Goal: Information Seeking & Learning: Learn about a topic

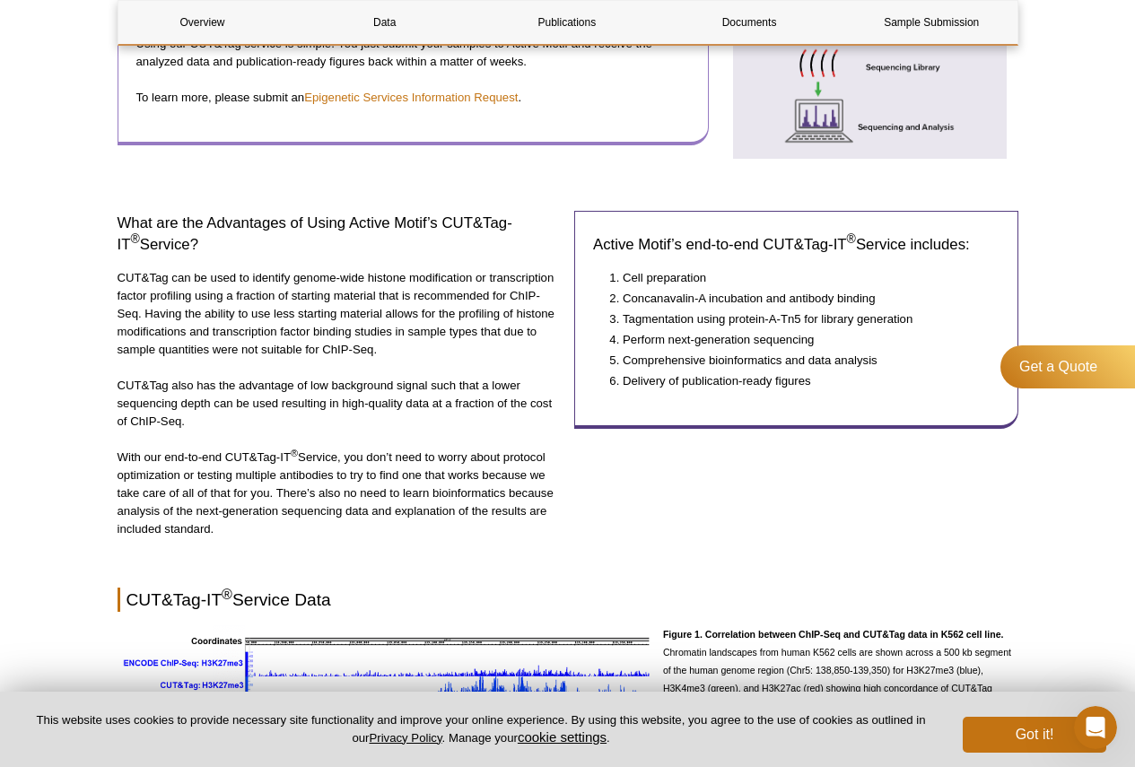
scroll to position [960, 0]
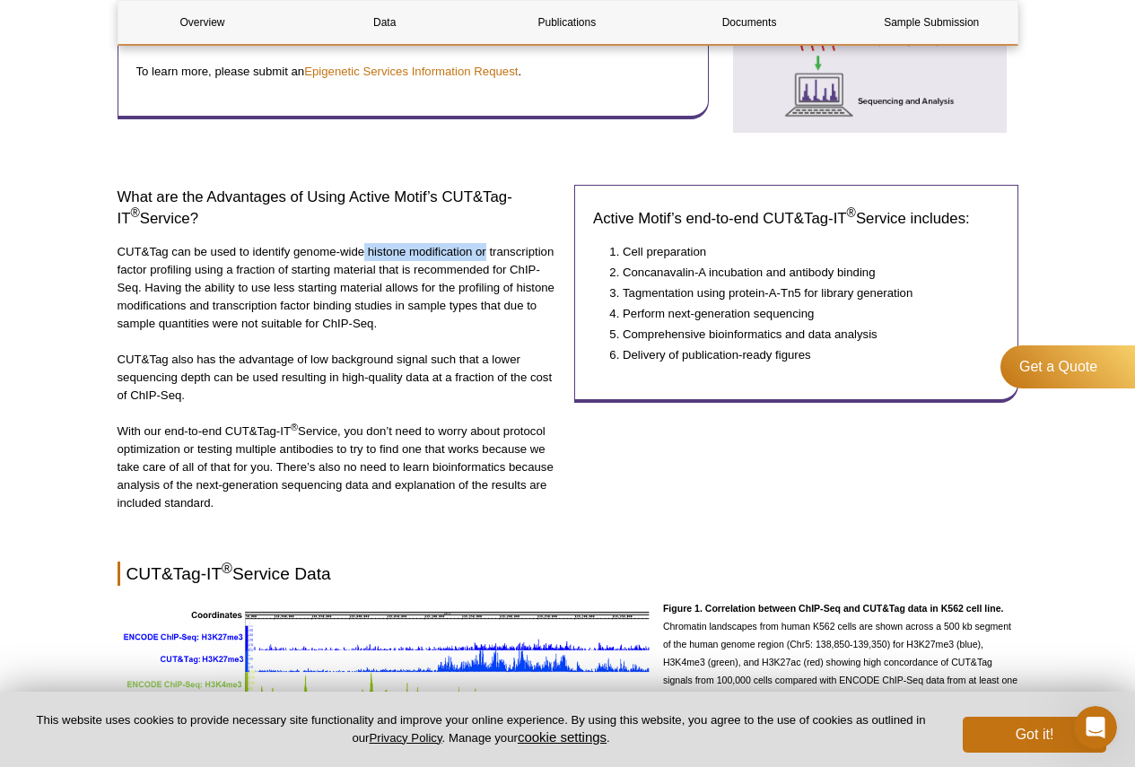
drag, startPoint x: 366, startPoint y: 252, endPoint x: 485, endPoint y: 252, distance: 118.5
click at [485, 252] on p "CUT&Tag can be used to identify genome-wide histone modification or transcripti…" at bounding box center [340, 288] width 444 height 90
click at [65, 243] on div "Active Motif Logo Enabling Epigenetics Research 0 Search Skip to content Active…" at bounding box center [567, 753] width 1135 height 3427
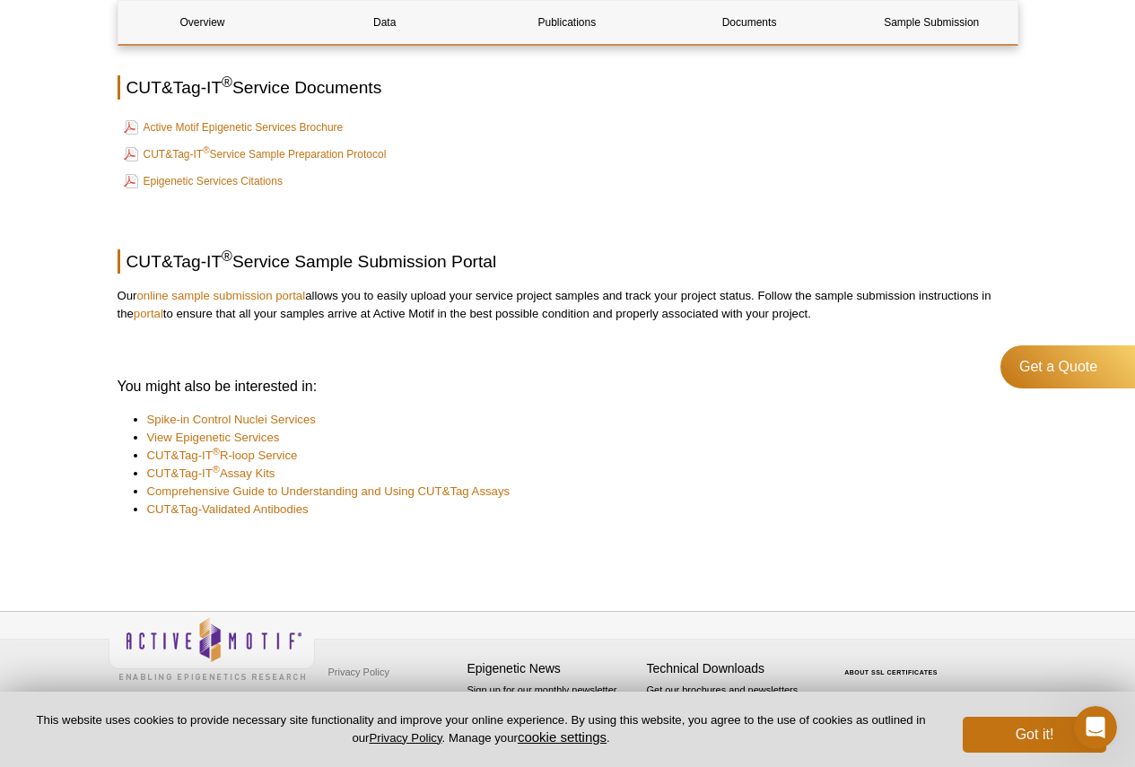
scroll to position [2461, 0]
click at [281, 513] on link "CUT&Tag-Validated Antibodies" at bounding box center [228, 509] width 162 height 18
click at [257, 511] on link "CUT&Tag-Validated Antibodies" at bounding box center [228, 509] width 162 height 18
click at [1049, 728] on button "Got it!" at bounding box center [1035, 735] width 144 height 36
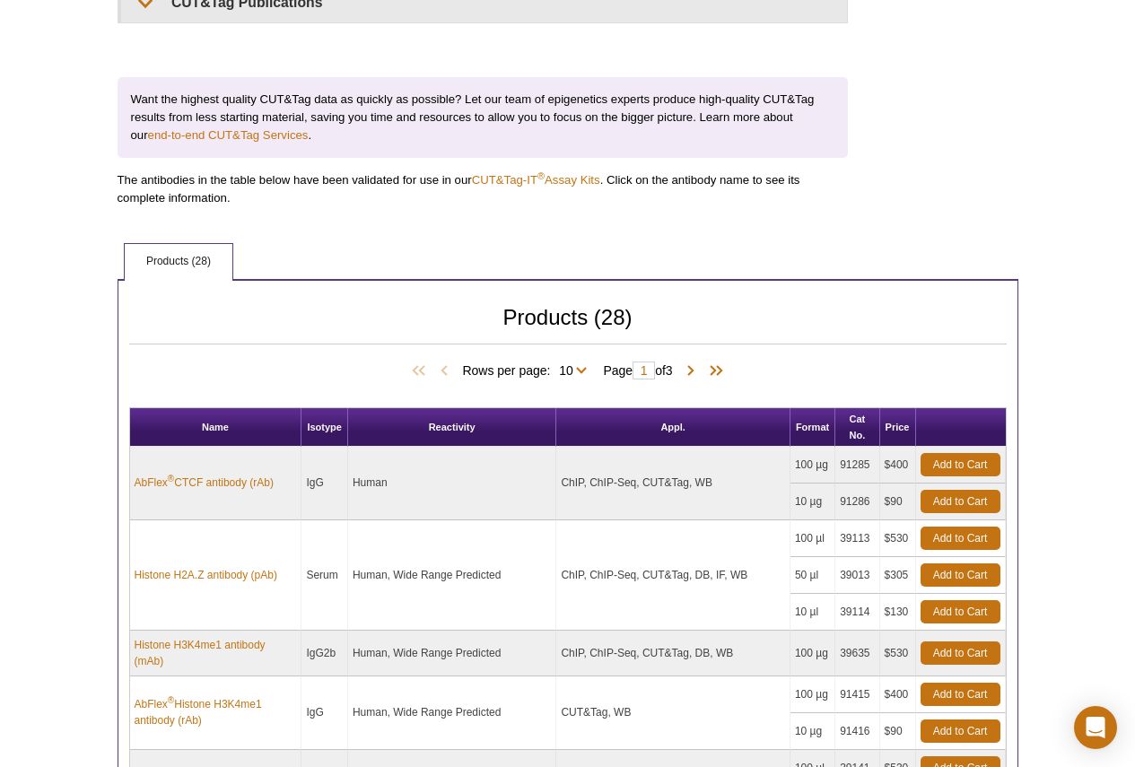
scroll to position [808, 0]
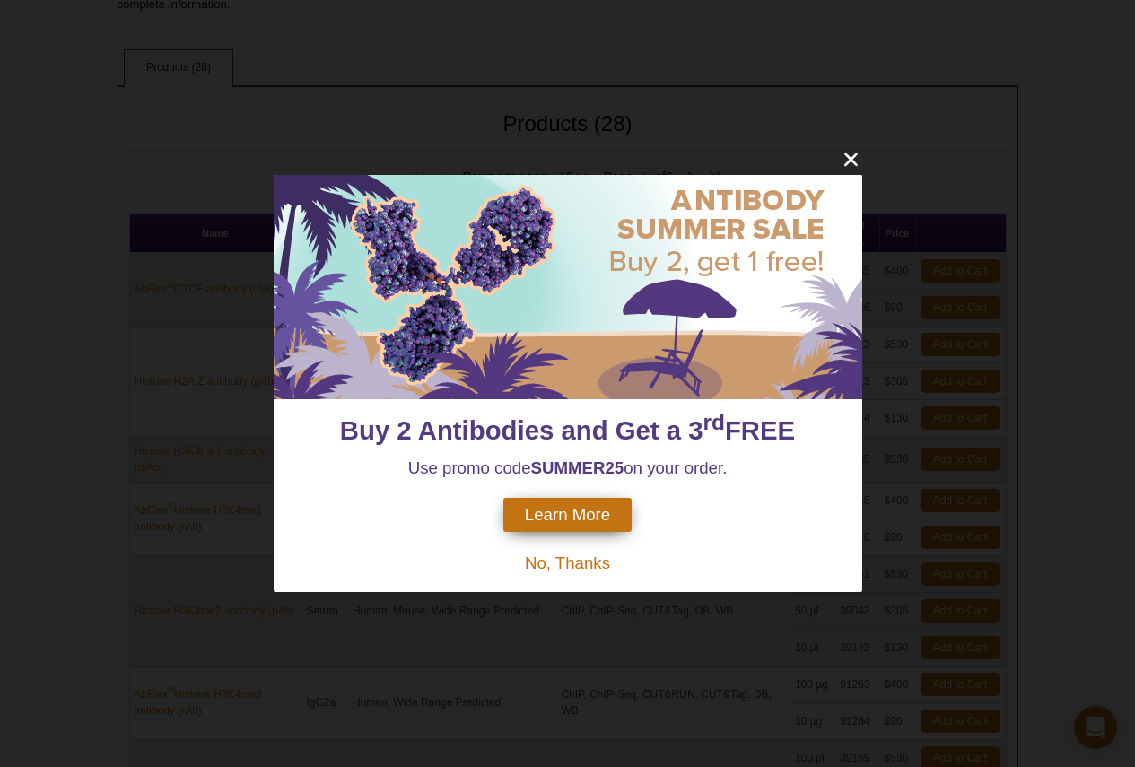
click at [540, 564] on span "No, Thanks" at bounding box center [567, 563] width 85 height 19
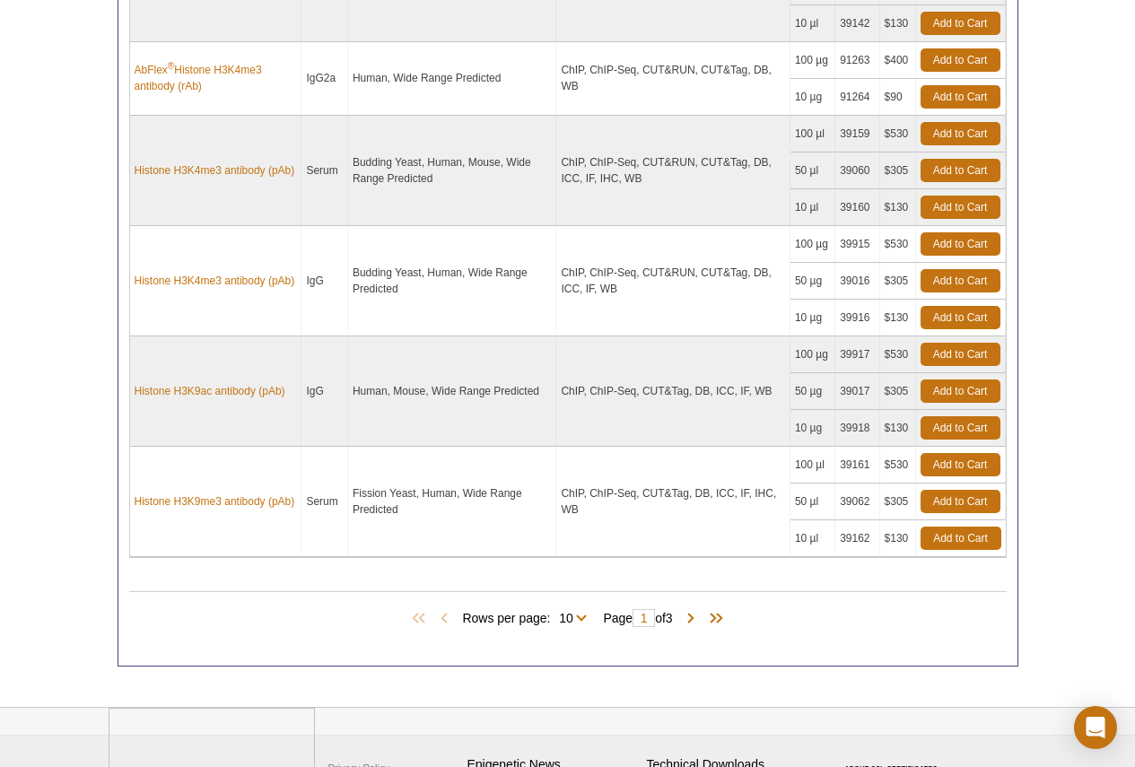
scroll to position [1436, 0]
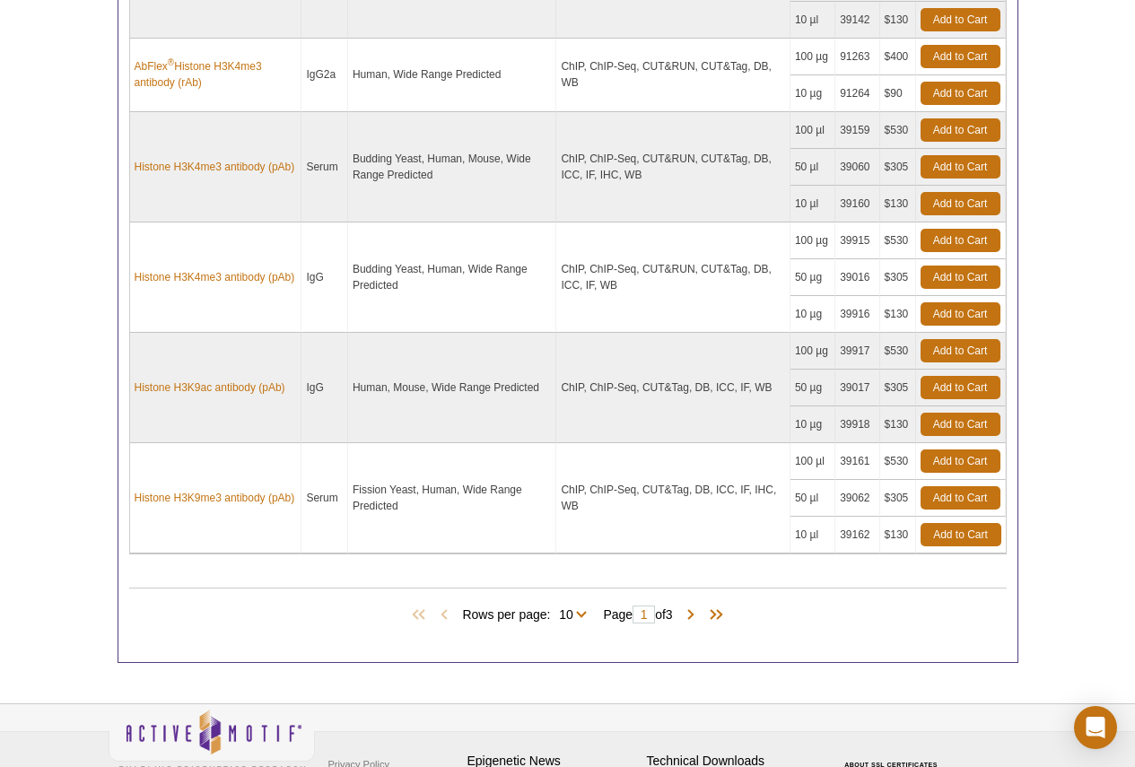
click at [580, 618] on span "Rows per page: 10 25 All 10" at bounding box center [528, 614] width 132 height 18
click at [580, 616] on span "Rows per page: 10 25 All 10" at bounding box center [528, 614] width 132 height 18
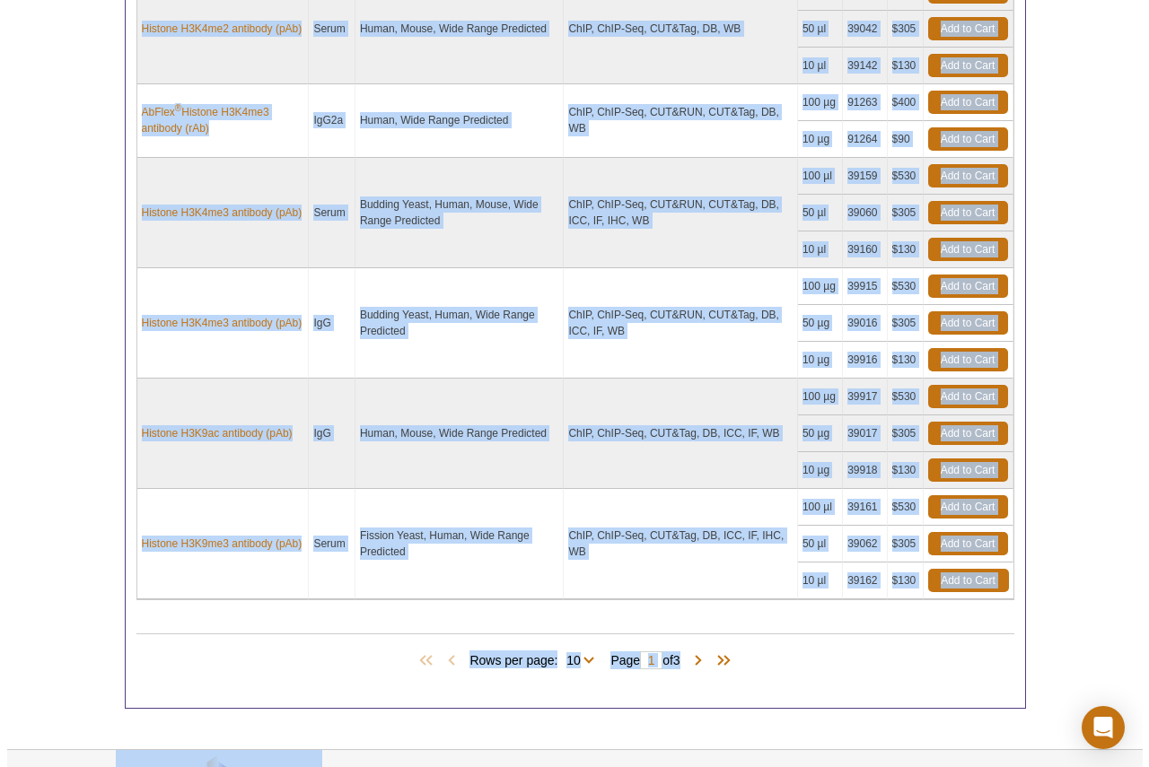
scroll to position [1529, 0]
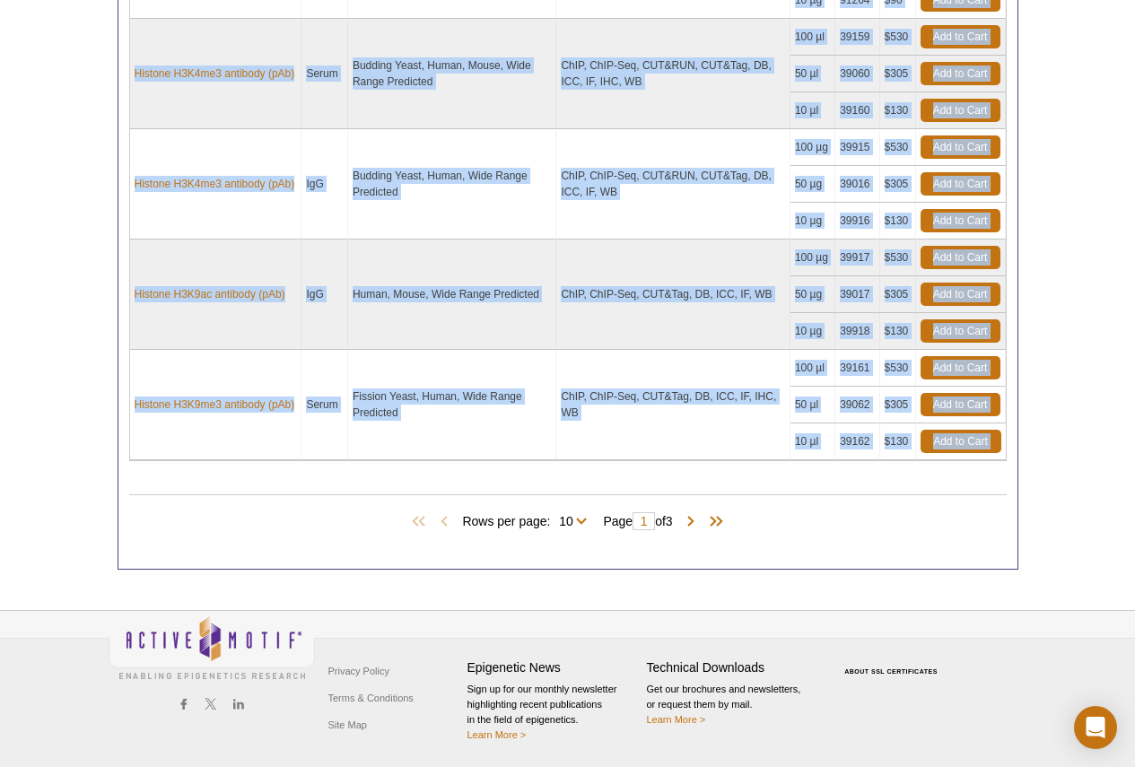
drag, startPoint x: 139, startPoint y: 85, endPoint x: 994, endPoint y: 463, distance: 935.1
copy div "LoRemi ® DOLO sitametc (aDi) ElI Seddo EiUS, TeMP-Inc, UTL&Etd, MA 506 al 91224…"
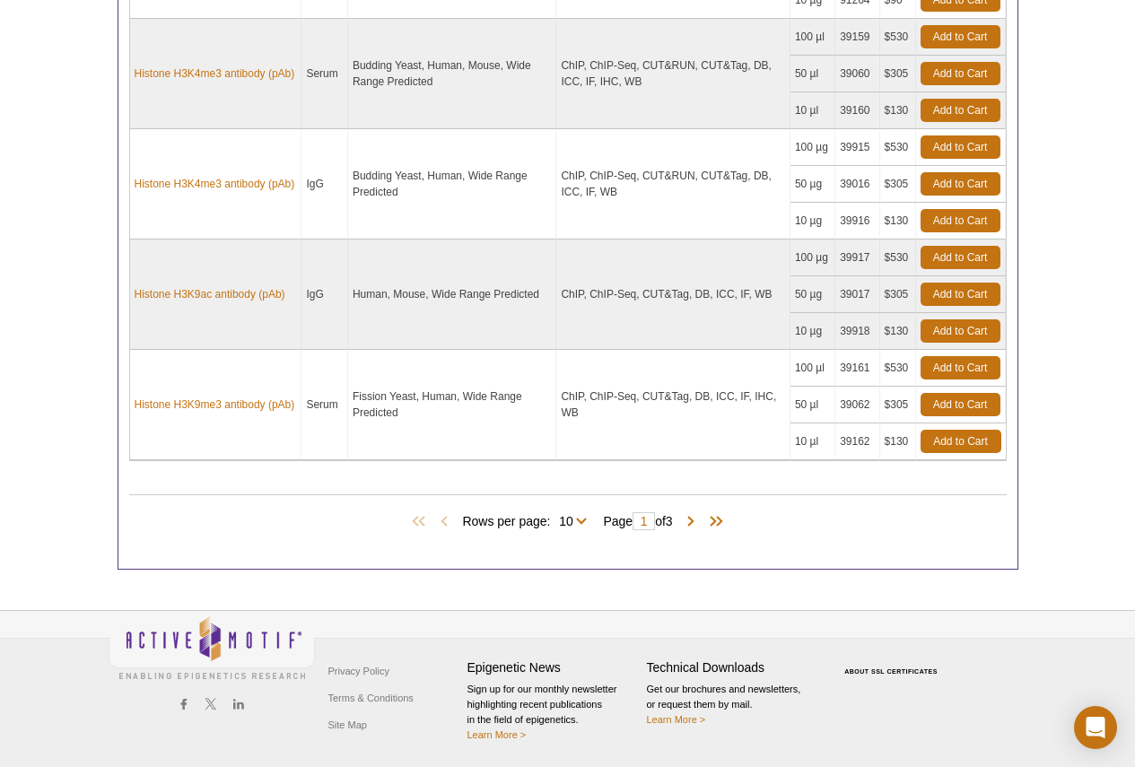
click at [821, 536] on div "Products (28) Rows per page: 10 25 All 10 Page 1 of 3" at bounding box center [568, 518] width 878 height 82
click at [699, 522] on span at bounding box center [691, 522] width 18 height 18
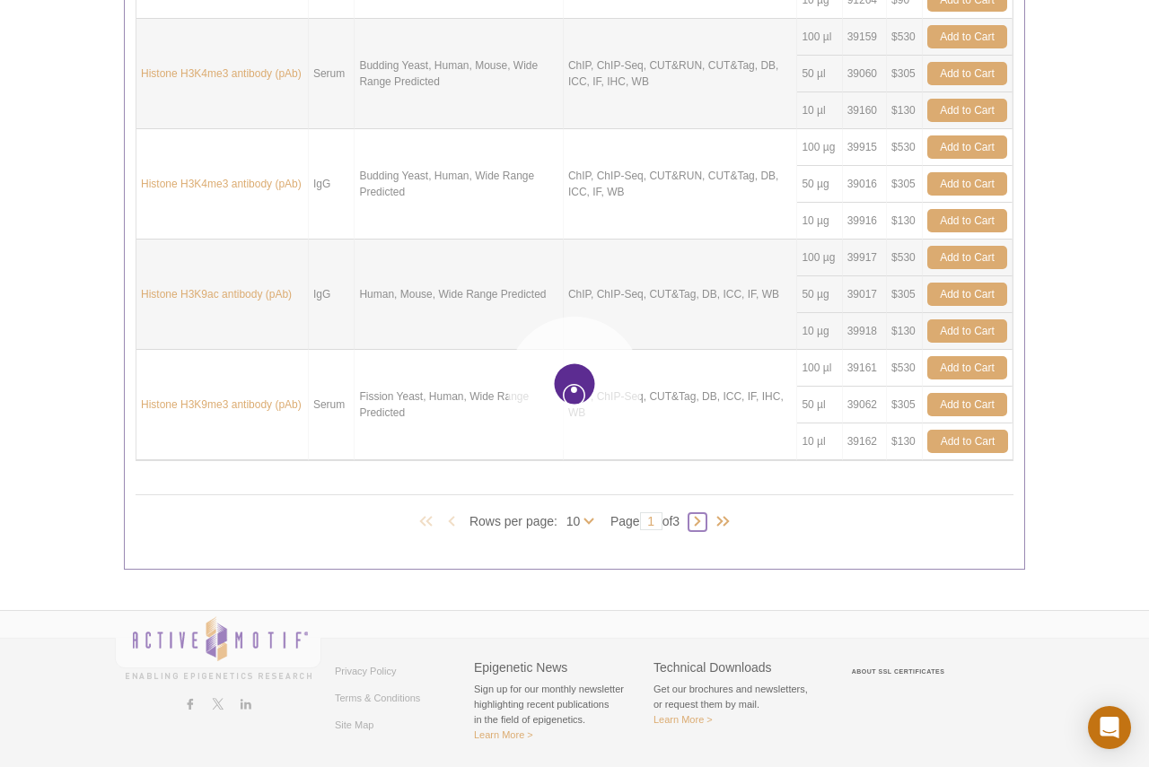
type input "2"
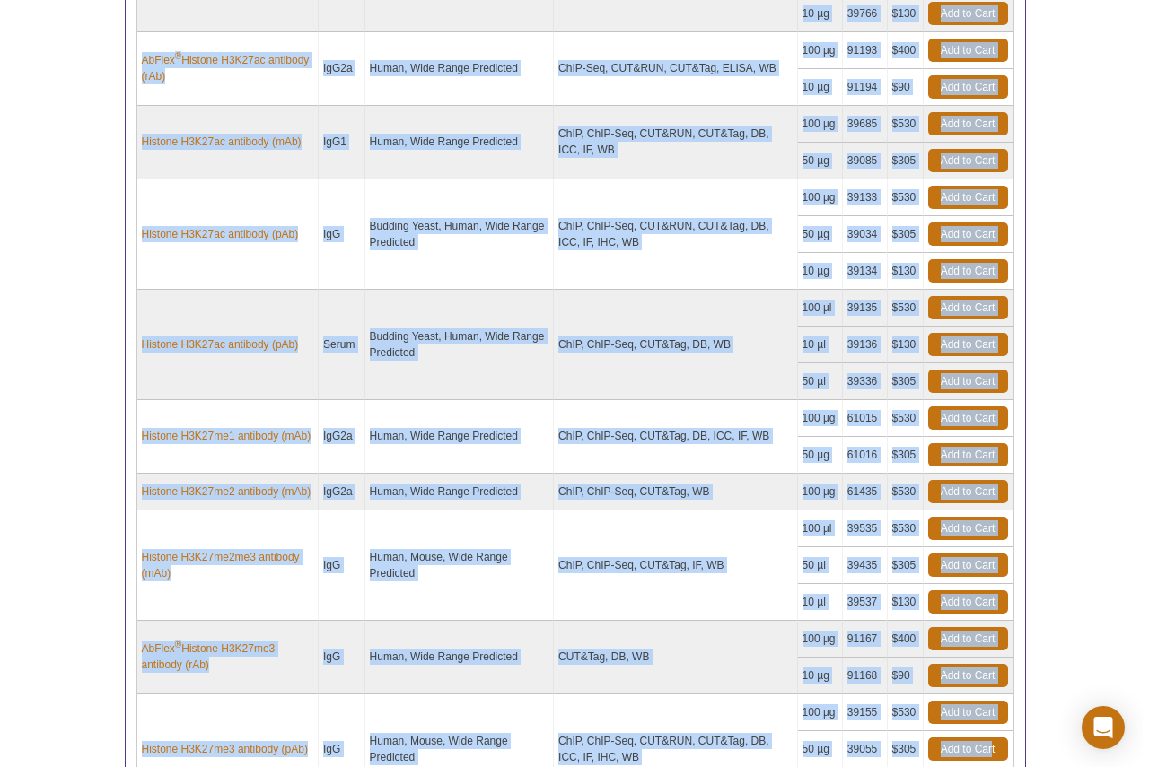
scroll to position [1484, 0]
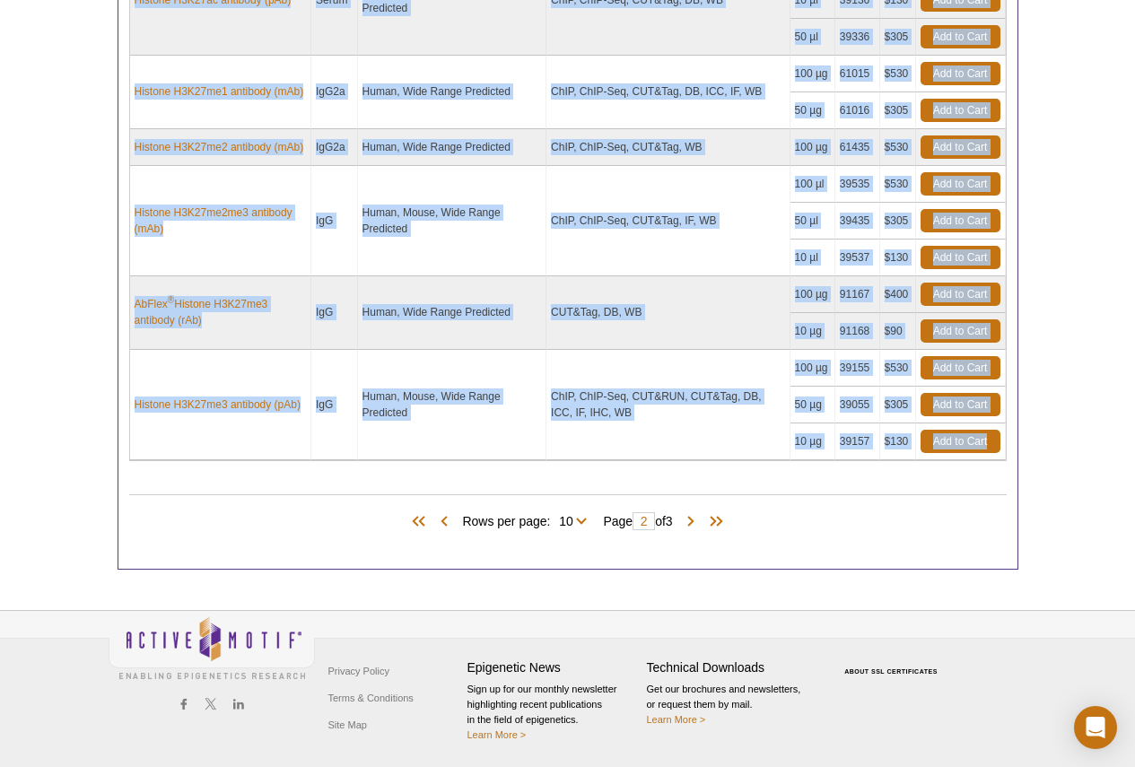
drag, startPoint x: 152, startPoint y: 133, endPoint x: 995, endPoint y: 458, distance: 904.1
click at [995, 458] on tbody "Histone H3K9me3 antibody (pAb) IgG Human, Wide Range Predicted ChIP, CUT&Tag, D…" at bounding box center [568, 18] width 876 height 883
copy tbody "Loremip D0S8am8 consecte (aDi) ElI Seddo, Eius Tempo Incididun UtLA, ETD&Mag, A…"
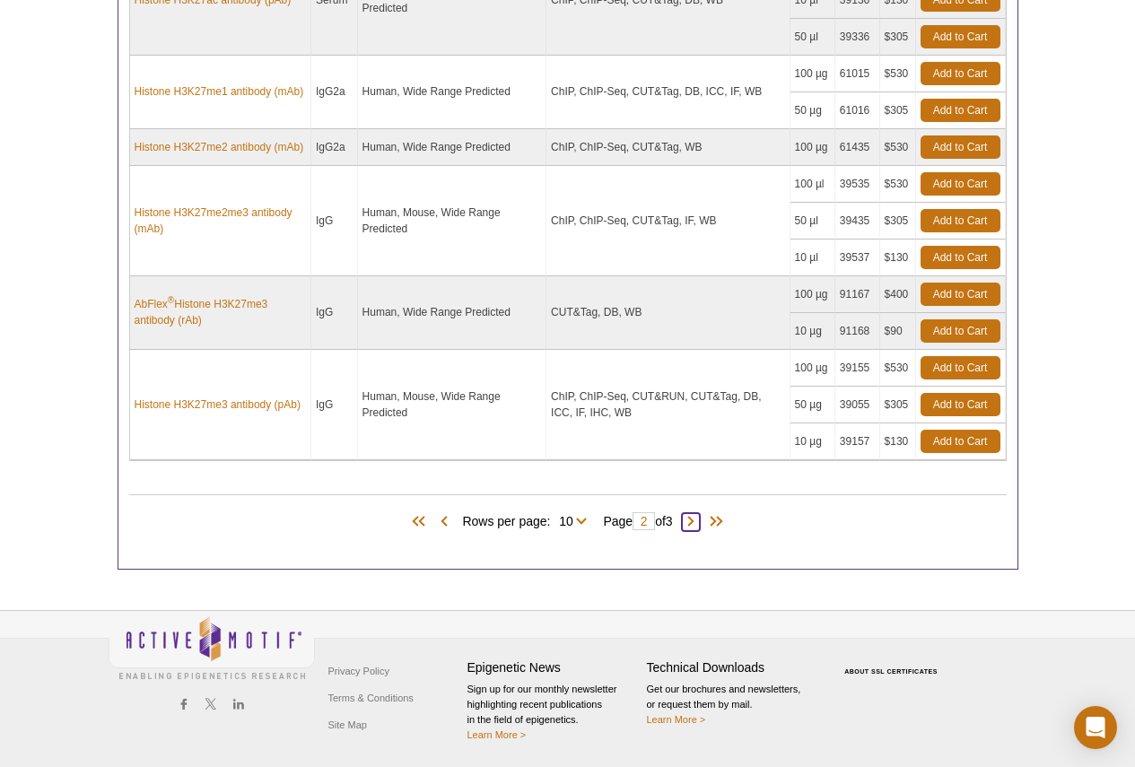
click at [694, 522] on span at bounding box center [691, 522] width 18 height 18
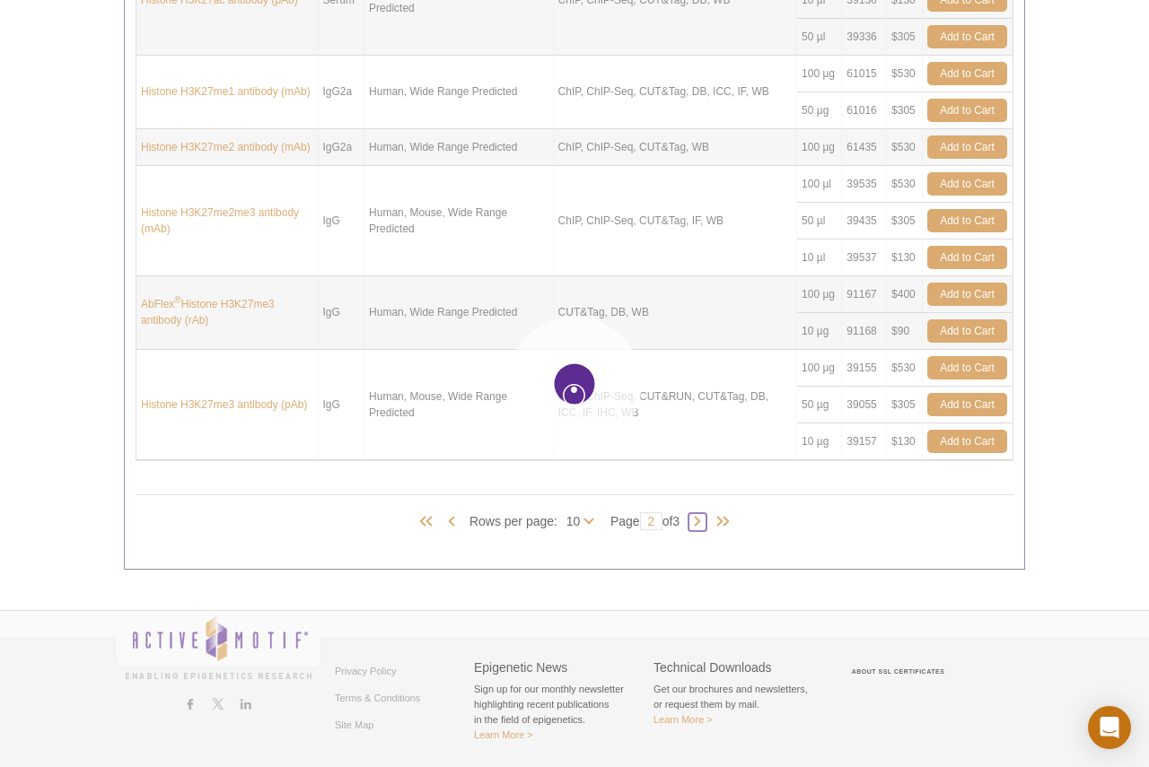
type input "3"
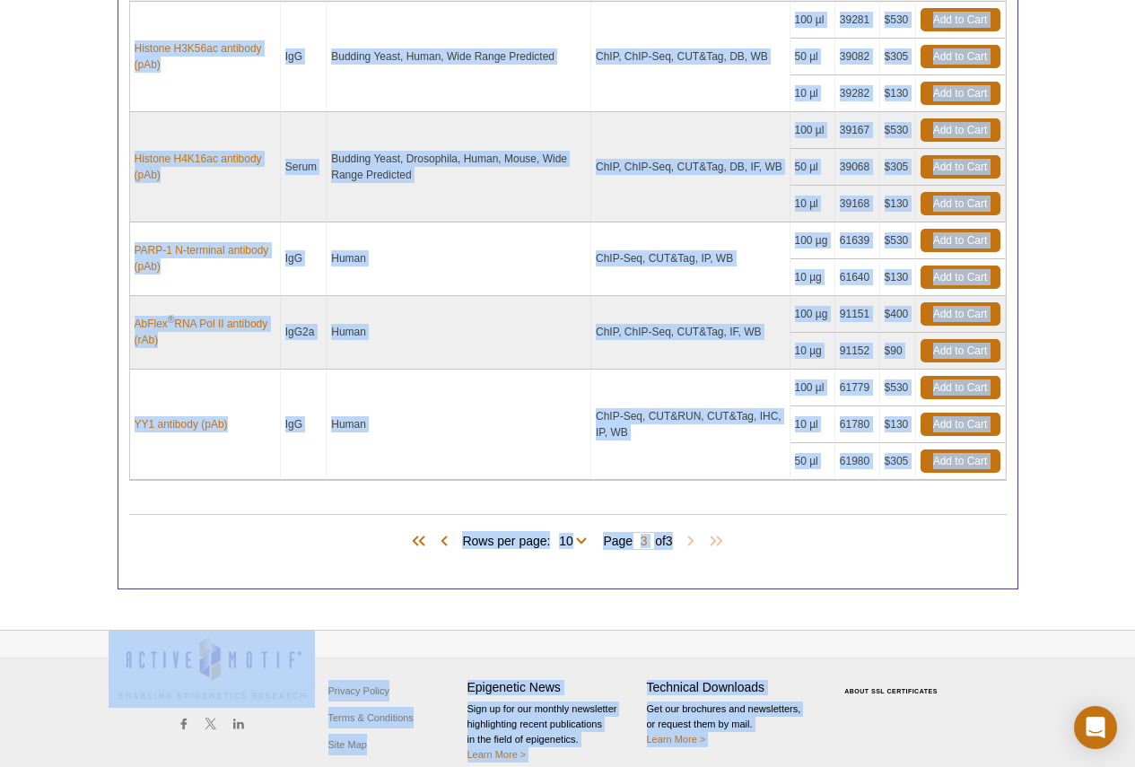
scroll to position [1373, 0]
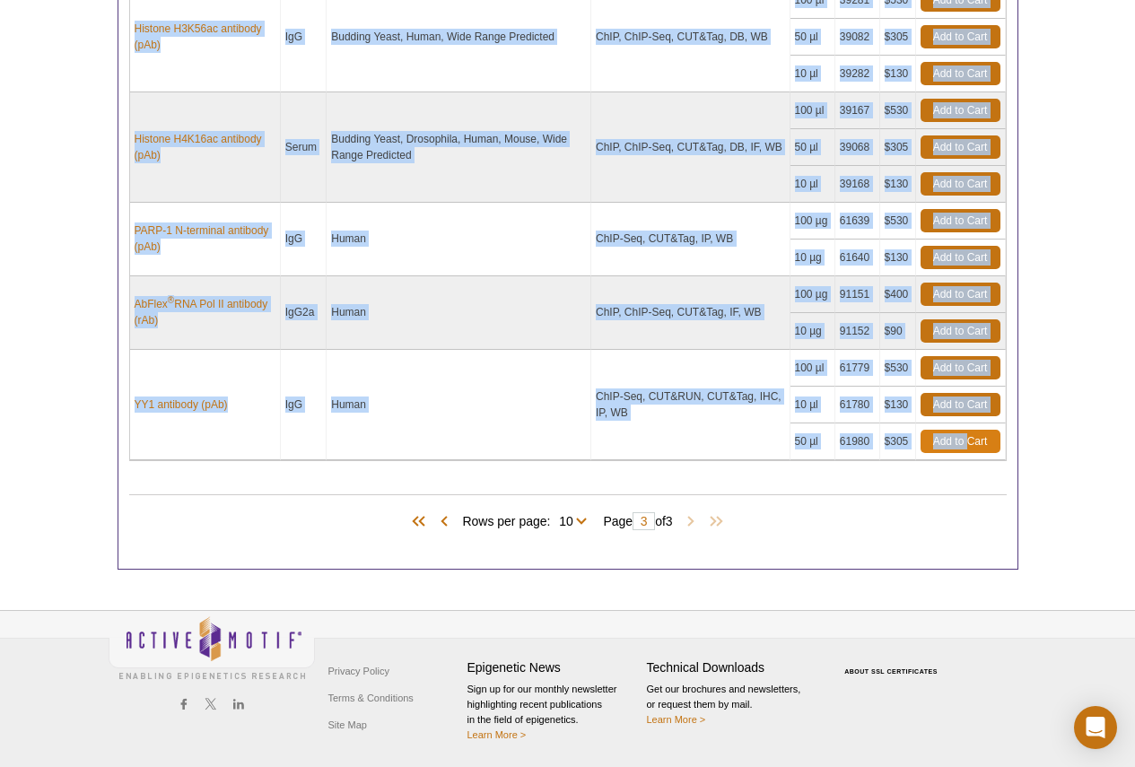
drag, startPoint x: 155, startPoint y: 153, endPoint x: 970, endPoint y: 447, distance: 866.5
click at [970, 447] on tbody "Histone H3K27me3 antibody (pAb) Serum Human, Mouse, Wide Range Predicted ChIP, …" at bounding box center [568, 74] width 876 height 773
copy tbody "Loremip D5S17am0 consecte (aDi) Elits Doeiu, Tempo, Inci Utlab Etdolorem AlIQ, …"
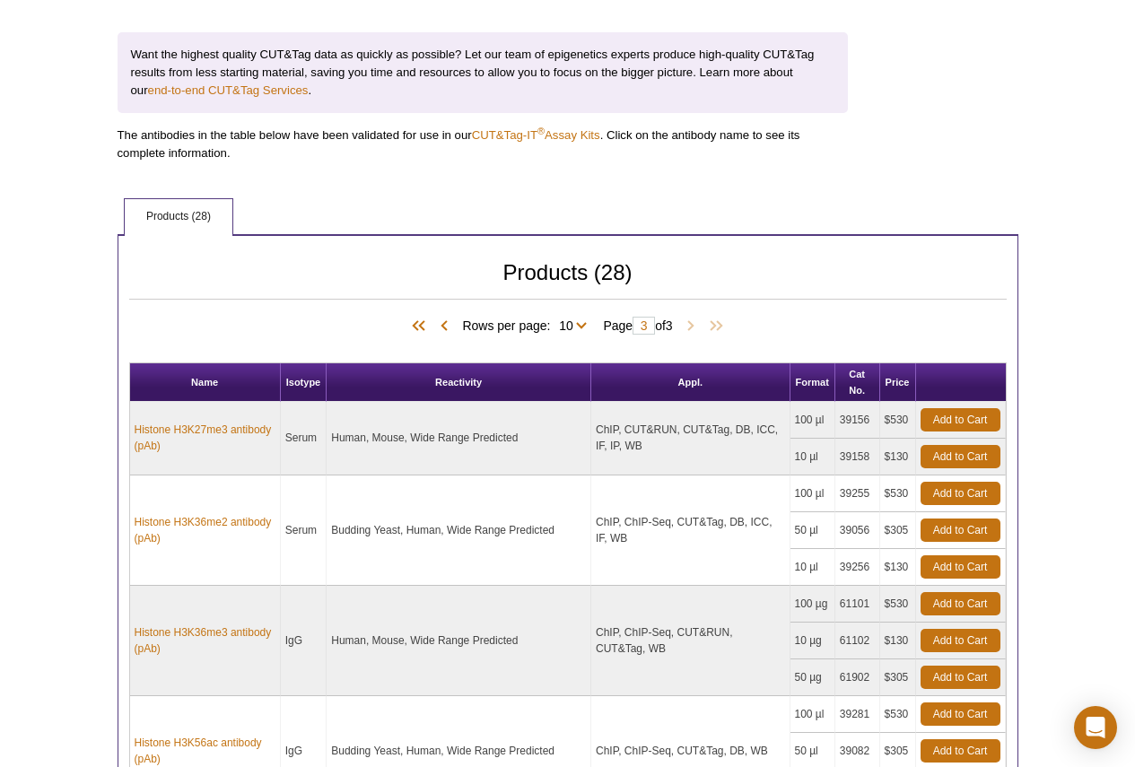
scroll to position [675, 0]
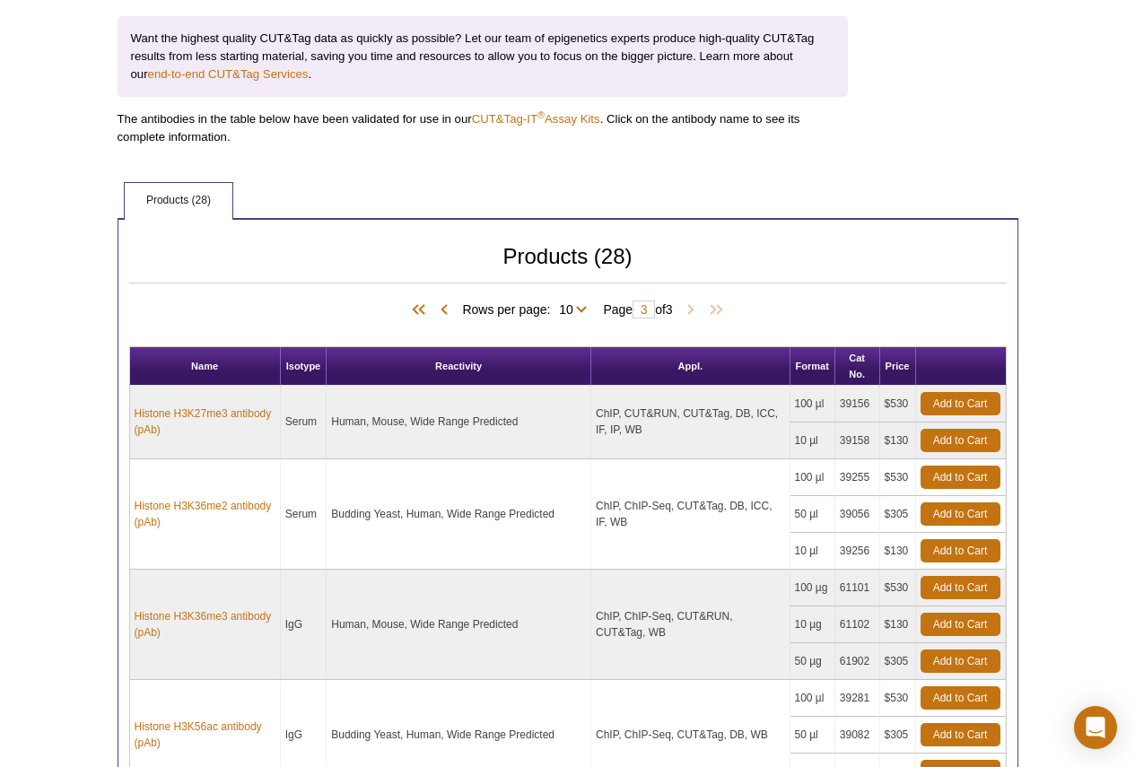
click at [185, 364] on th "Name" at bounding box center [205, 366] width 151 height 39
drag, startPoint x: 151, startPoint y: 364, endPoint x: 998, endPoint y: 360, distance: 847.3
click at [998, 360] on tr "Name Isotype Reactivity Appl. Format Cat No. Price" at bounding box center [568, 366] width 876 height 39
copy tr "Name Isotype Reactivity Appl. Format Cat No. Price"
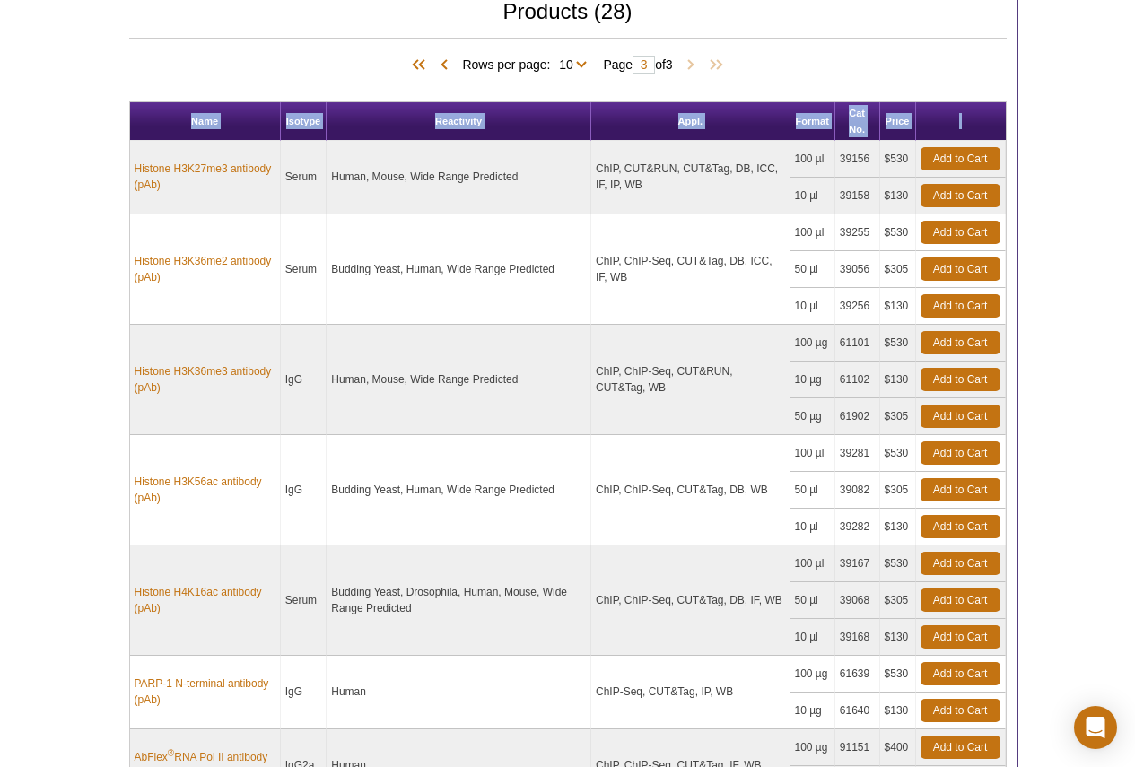
scroll to position [987, 0]
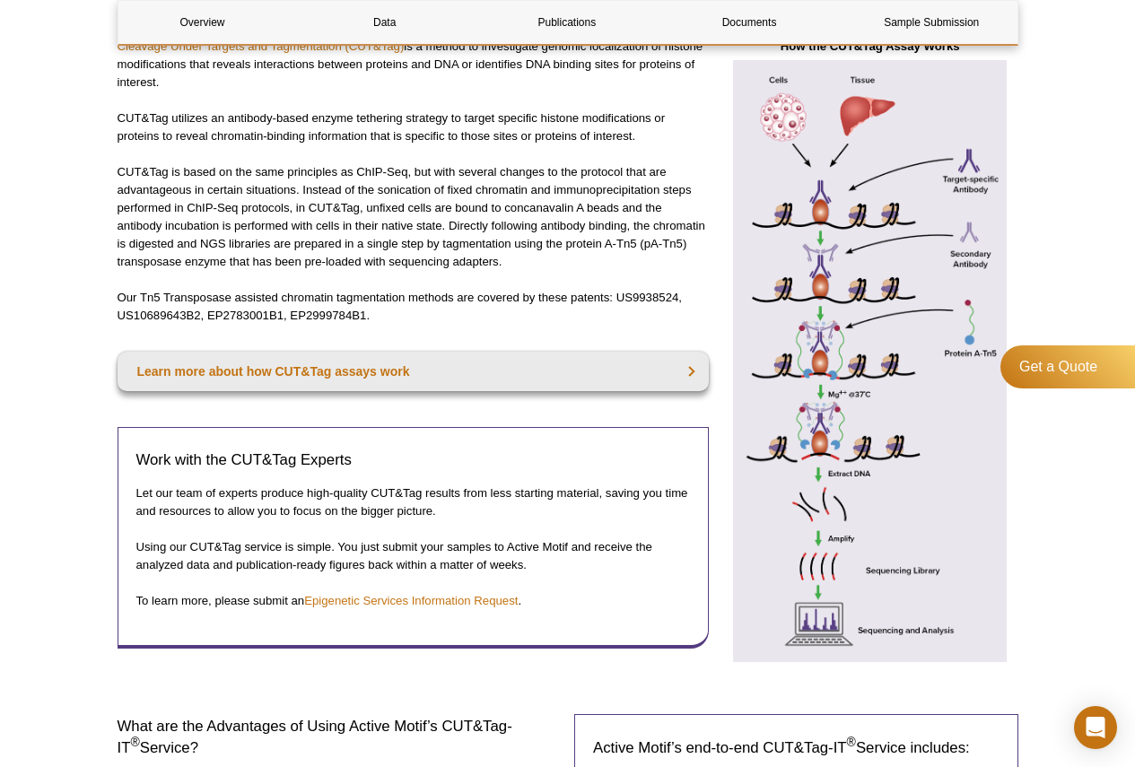
scroll to position [422, 0]
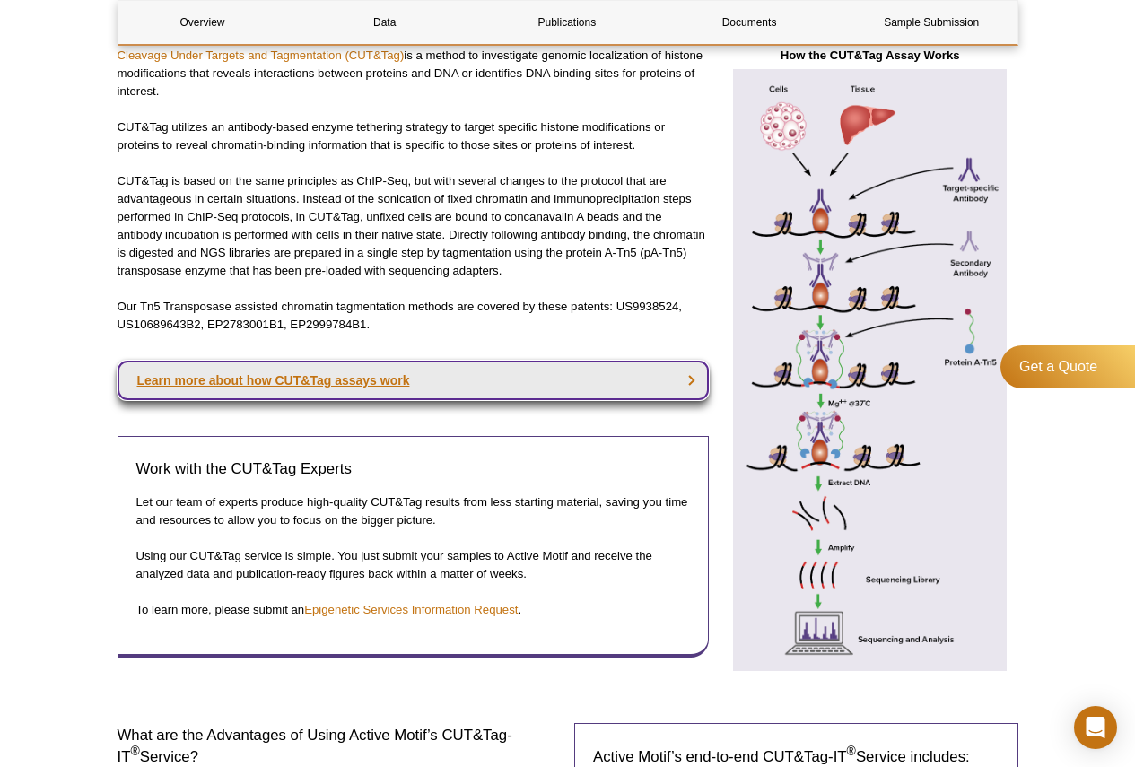
click at [357, 379] on link "Learn more about how CUT&Tag assays work" at bounding box center [413, 380] width 591 height 39
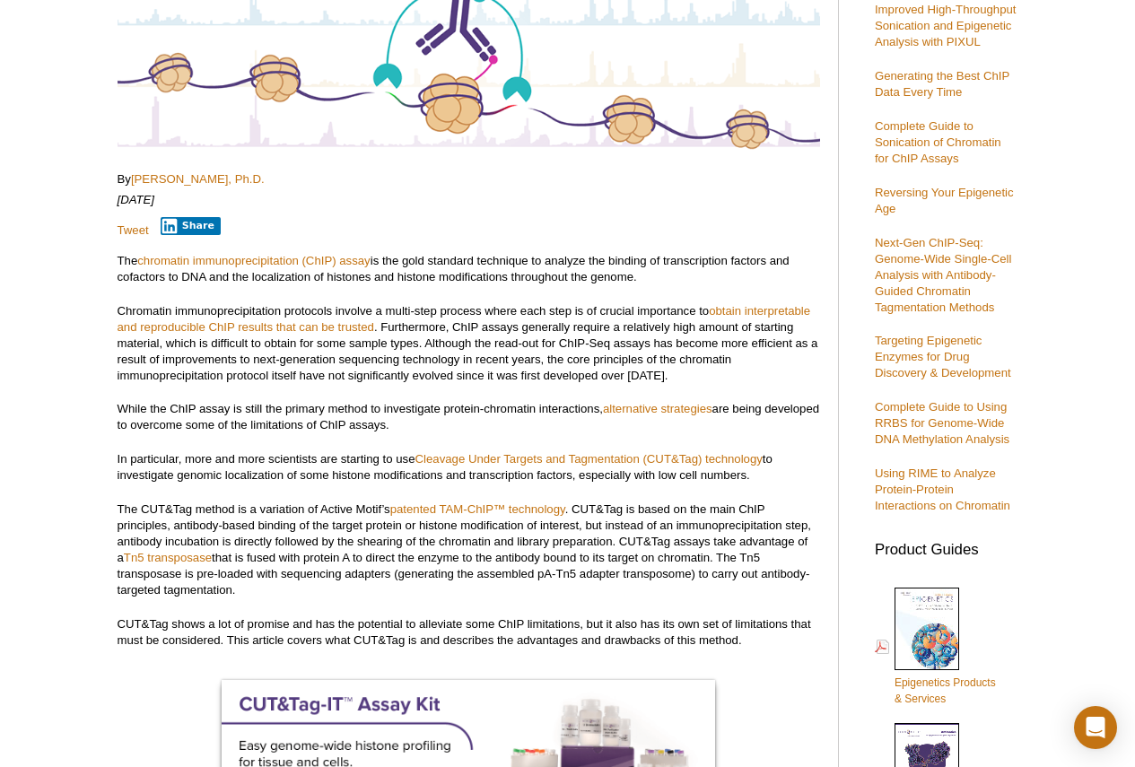
scroll to position [269, 0]
